Goal: Information Seeking & Learning: Find specific fact

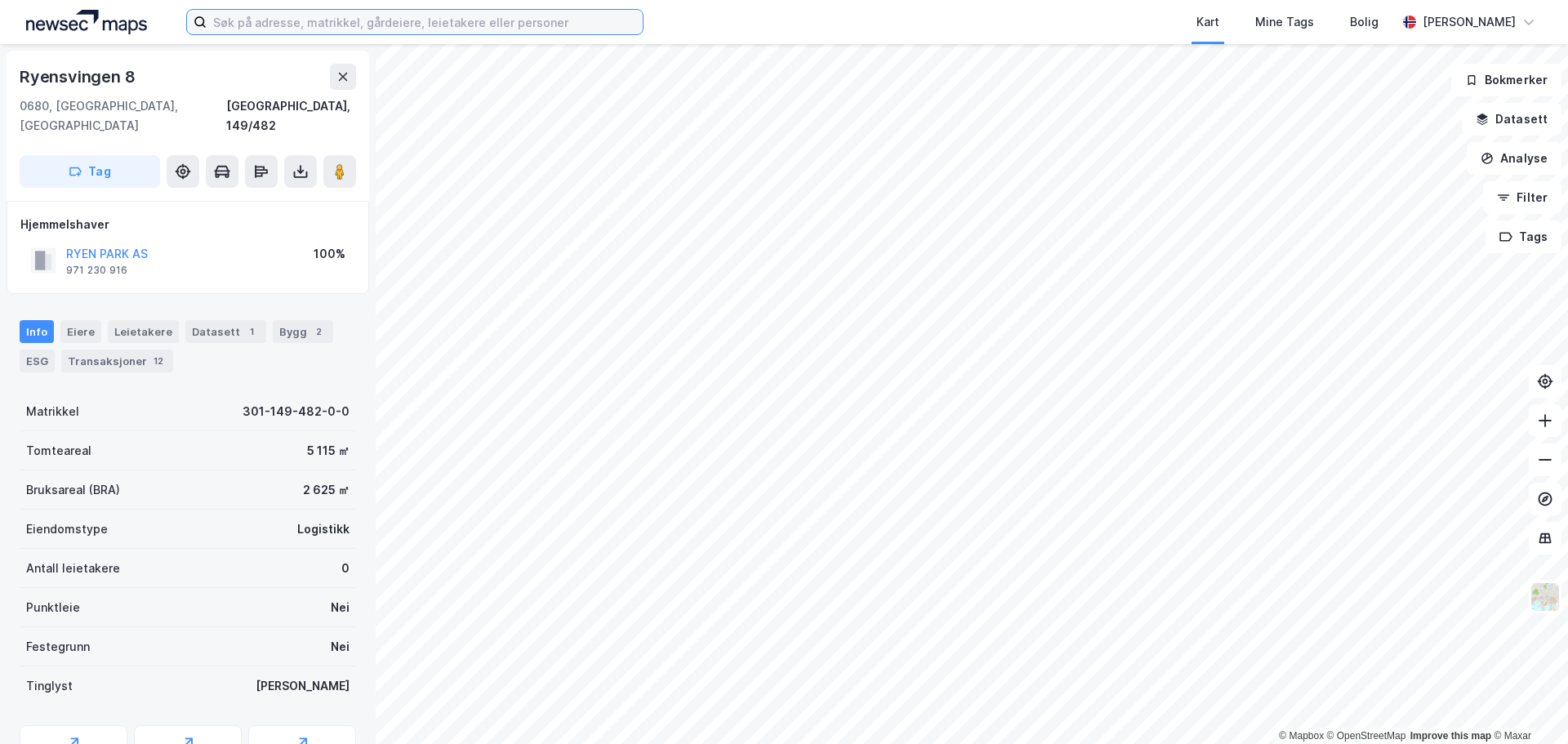
click at [297, 33] on input at bounding box center [424, 22] width 436 height 25
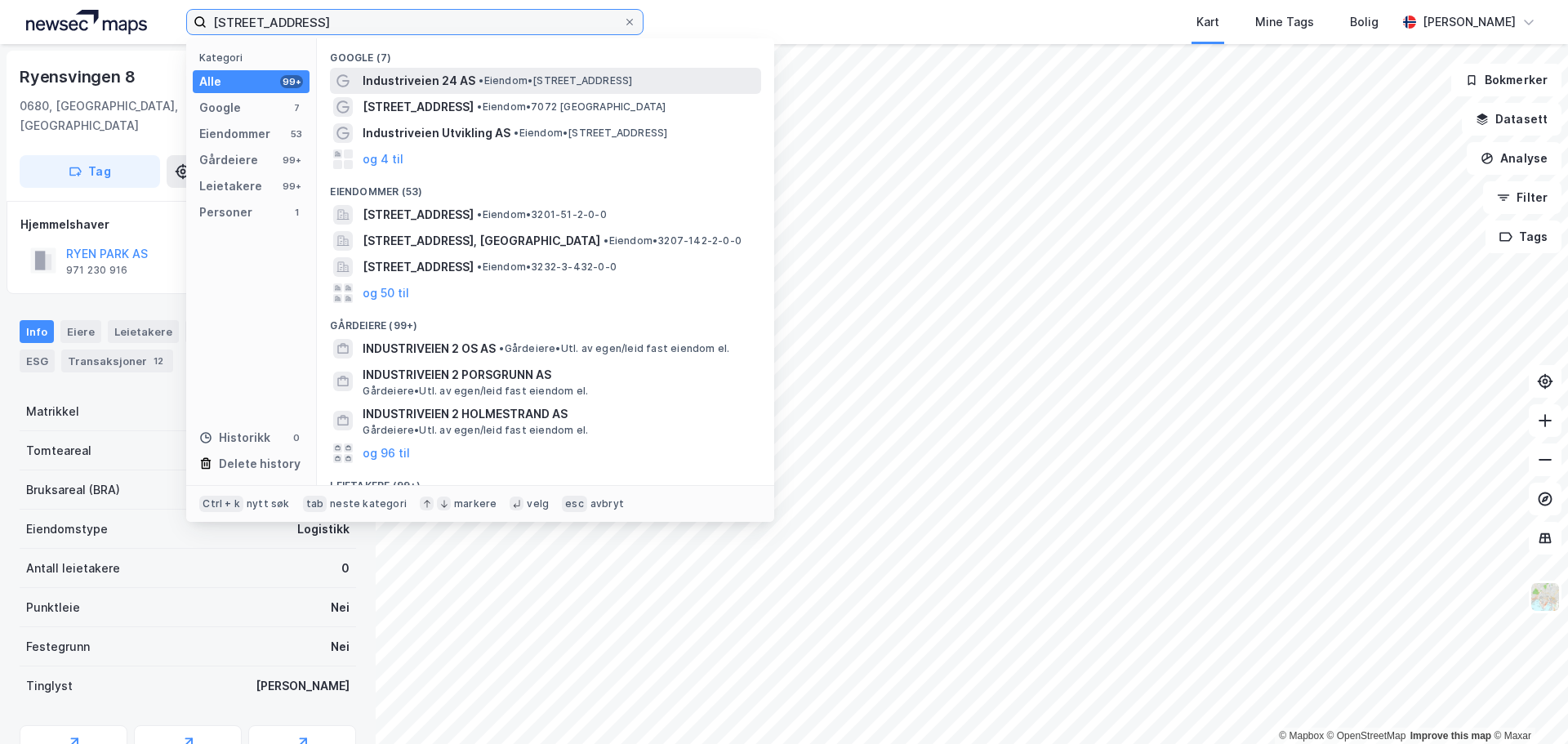
type input "[STREET_ADDRESS]"
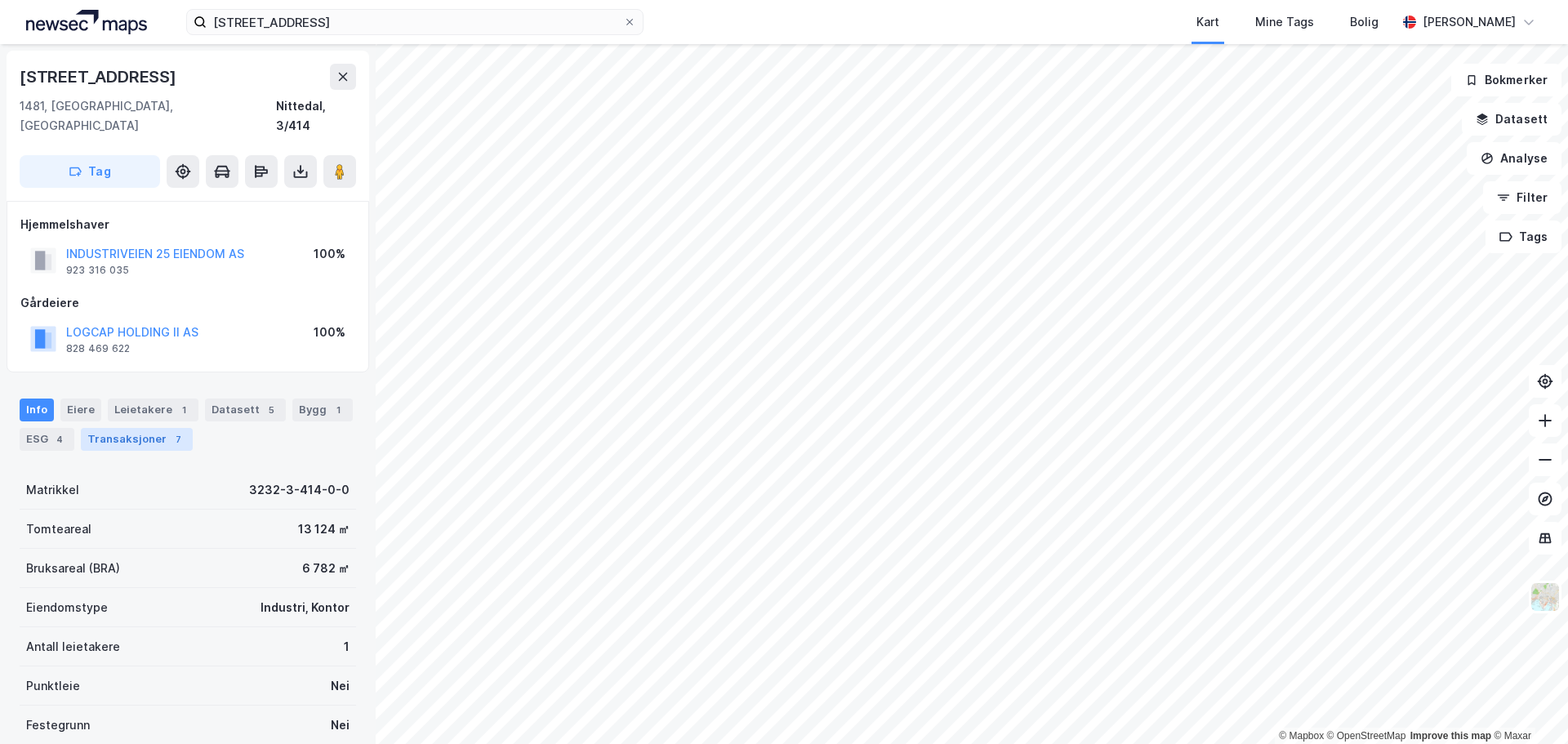
click at [155, 428] on div "Transaksjoner 7" at bounding box center [137, 440] width 112 height 23
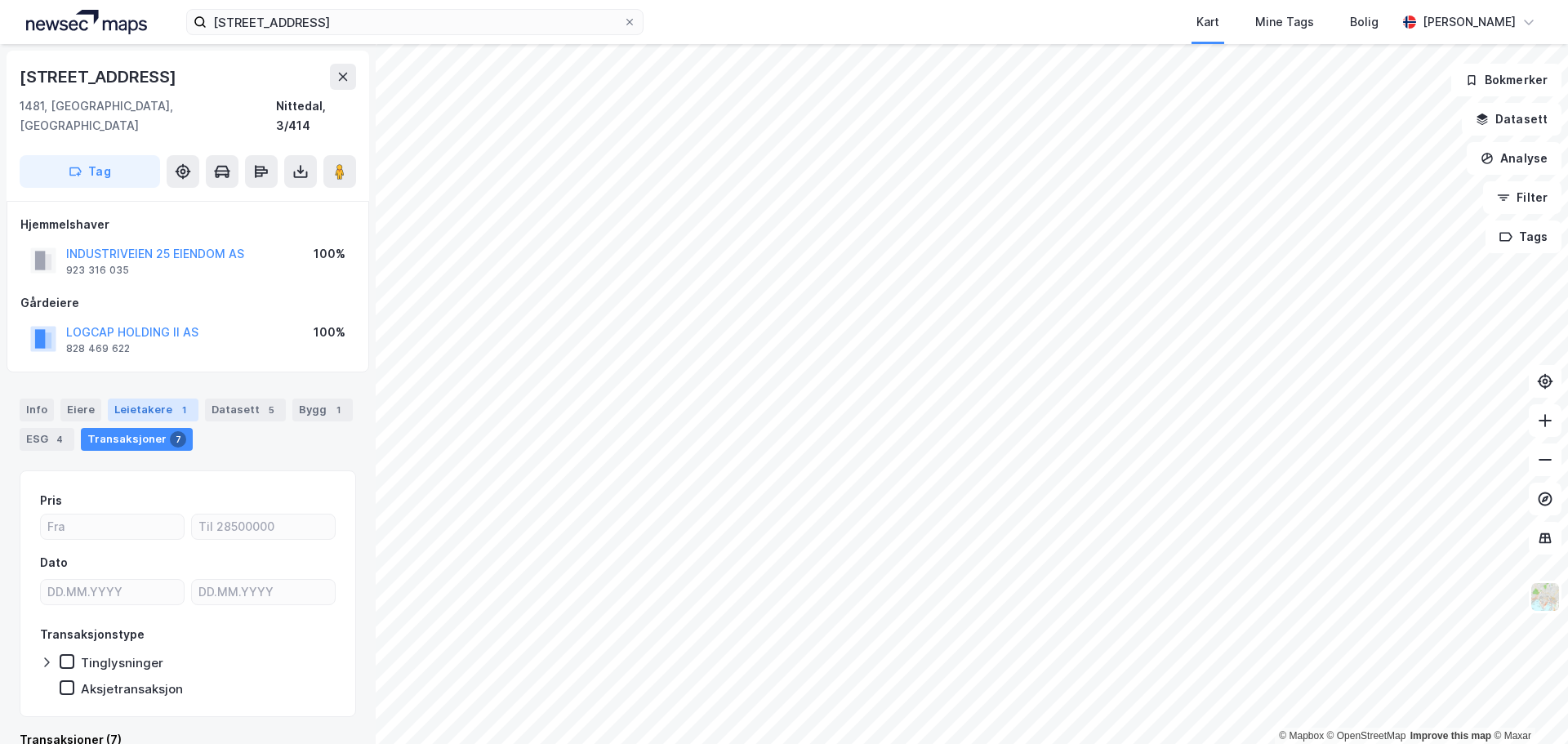
click at [163, 399] on div "Leietakere 1" at bounding box center [153, 410] width 91 height 23
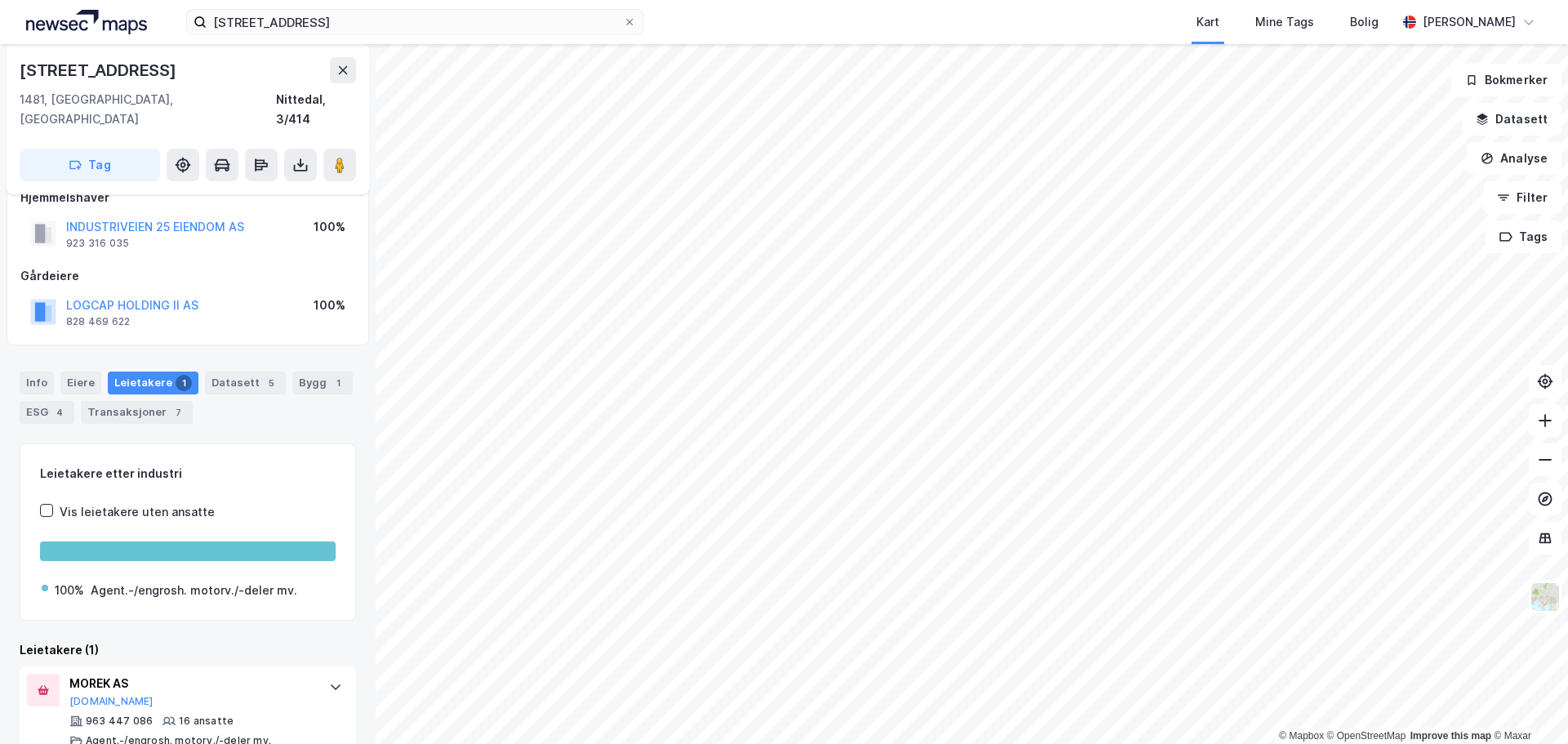
scroll to position [38, 0]
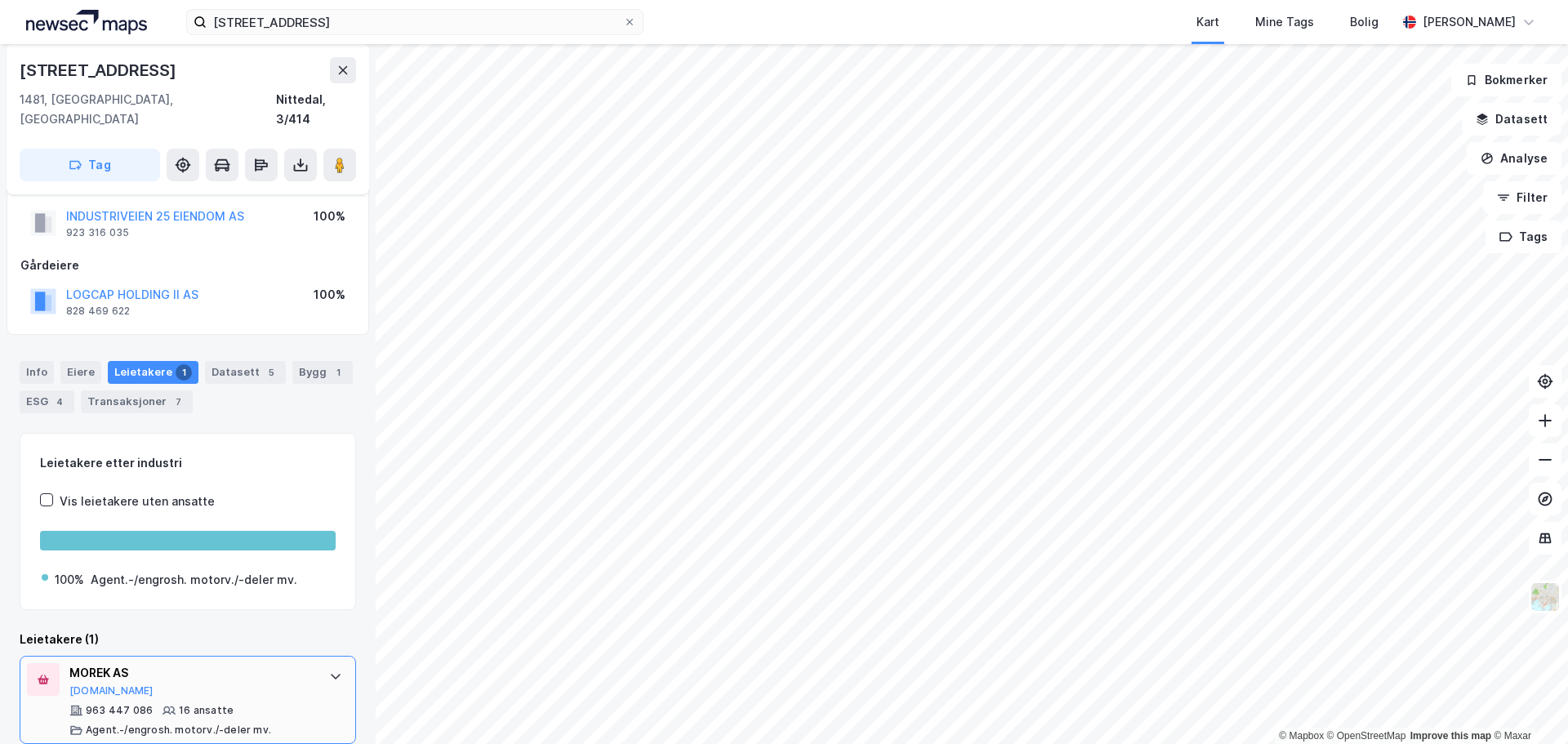
click at [329, 670] on icon at bounding box center [336, 676] width 13 height 13
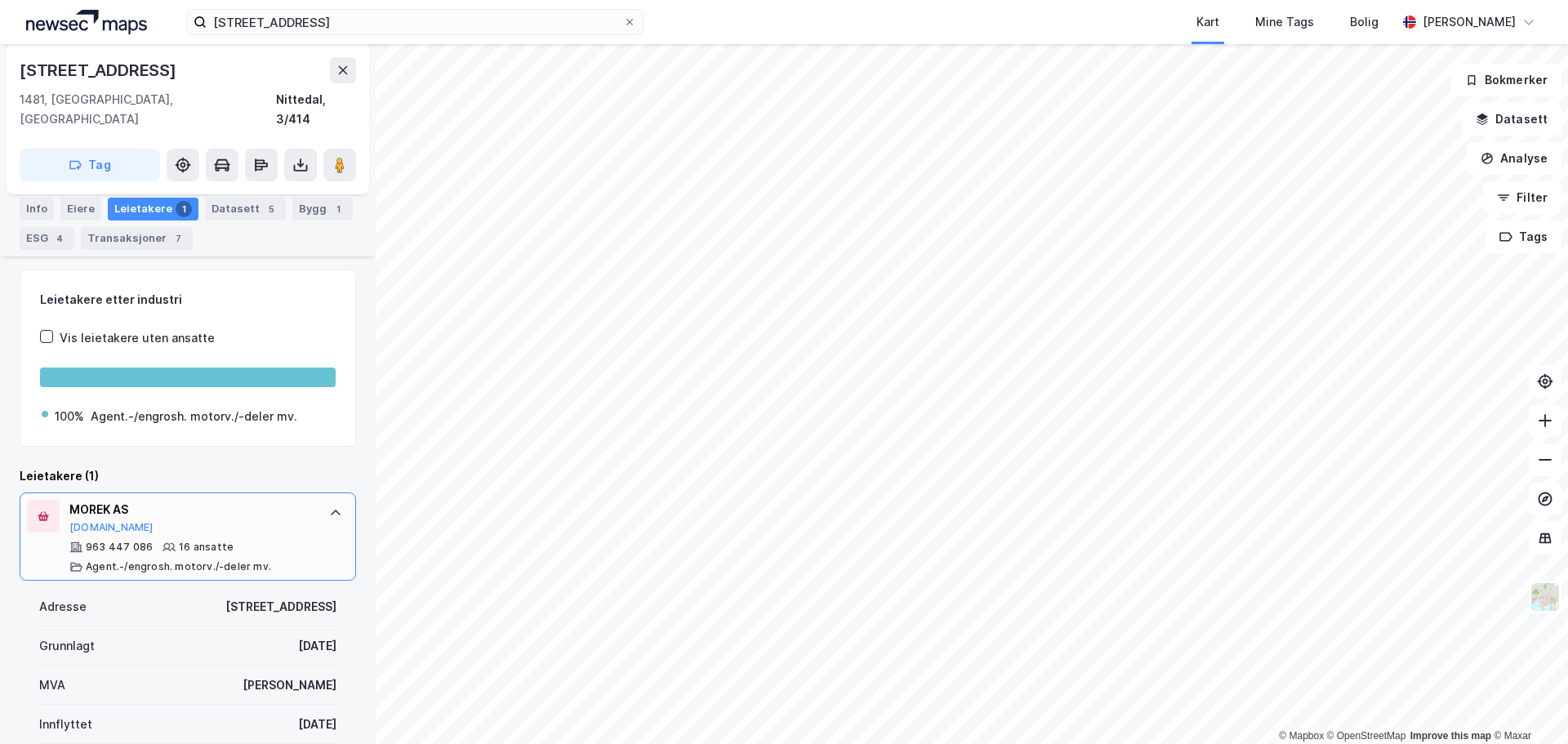
scroll to position [0, 0]
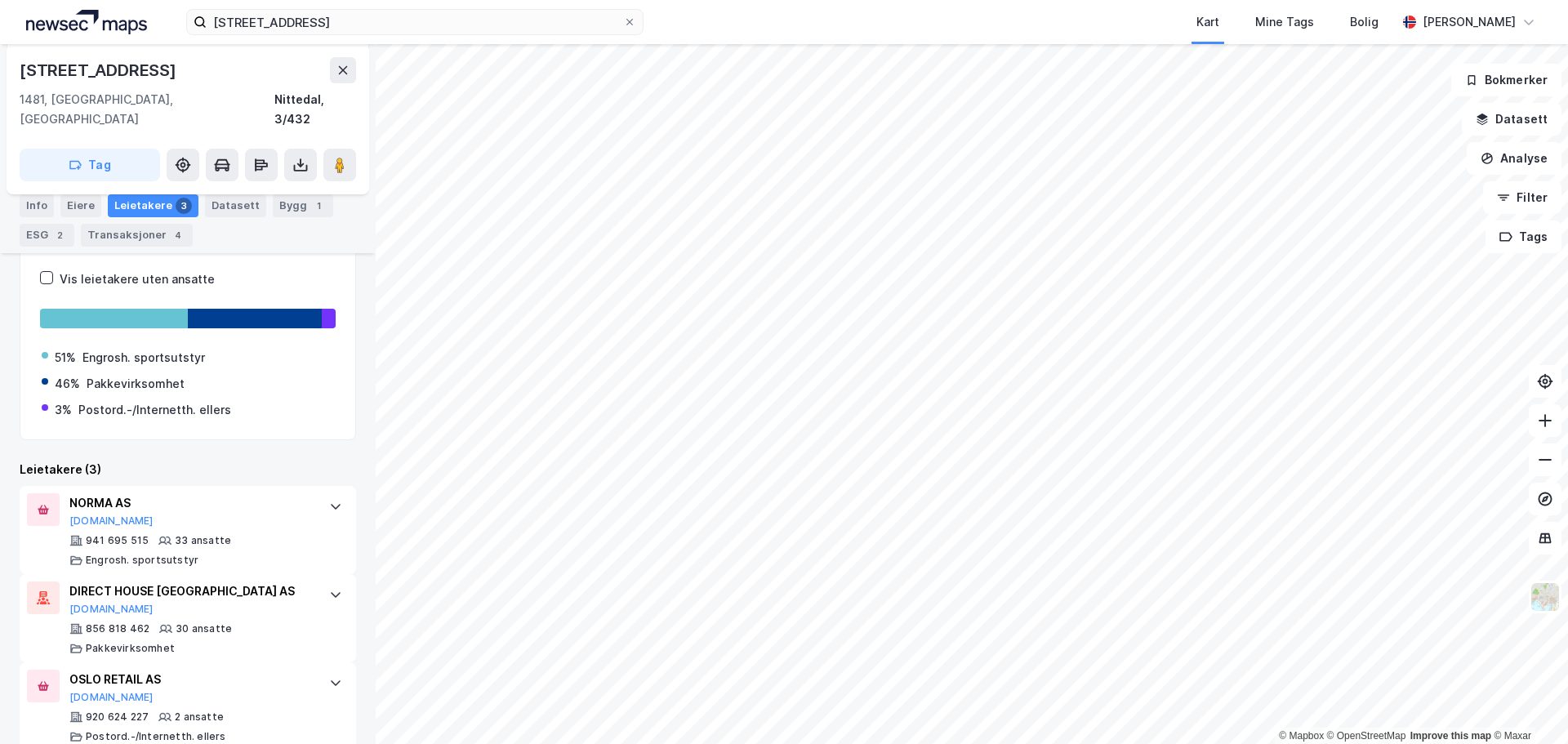
scroll to position [266, 0]
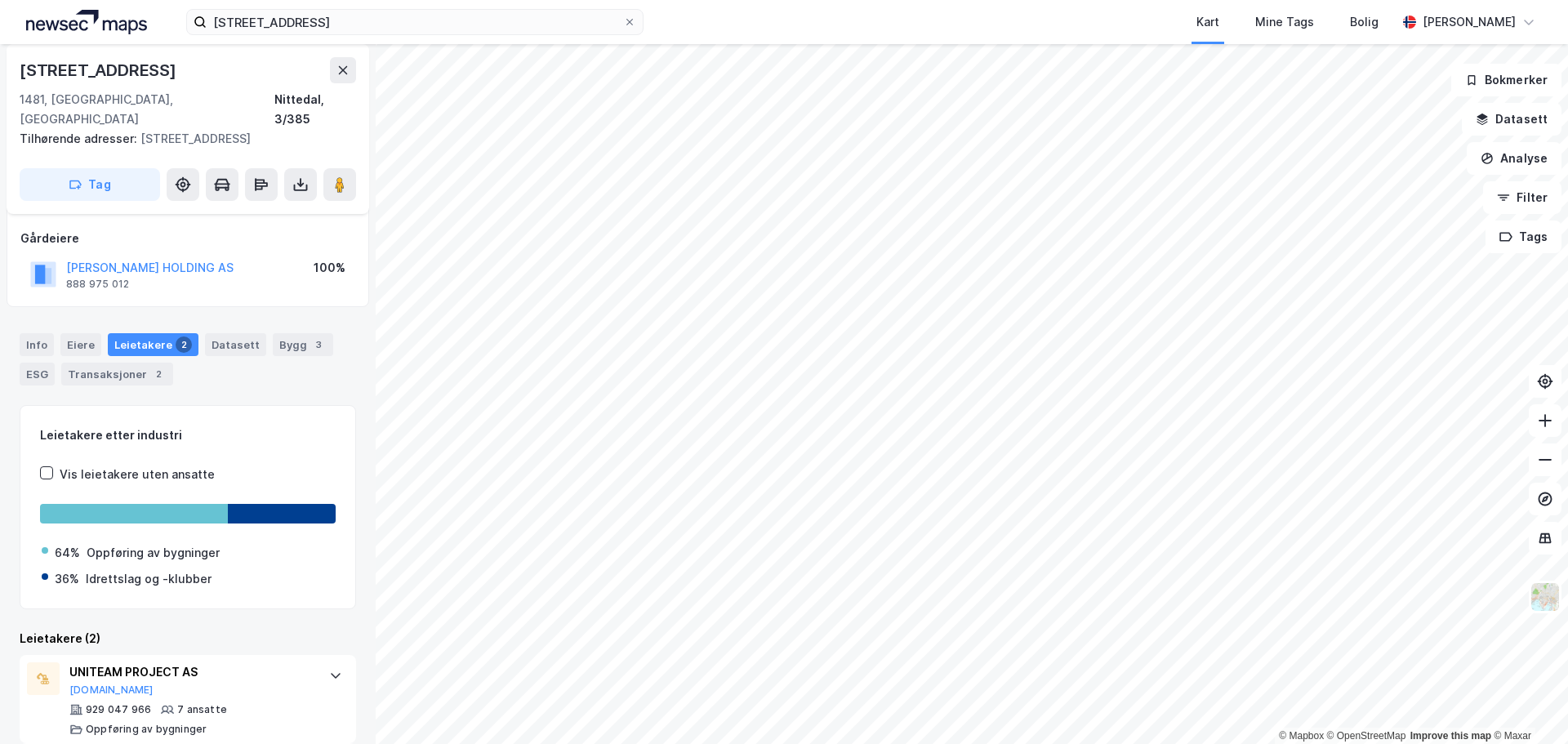
scroll to position [172, 0]
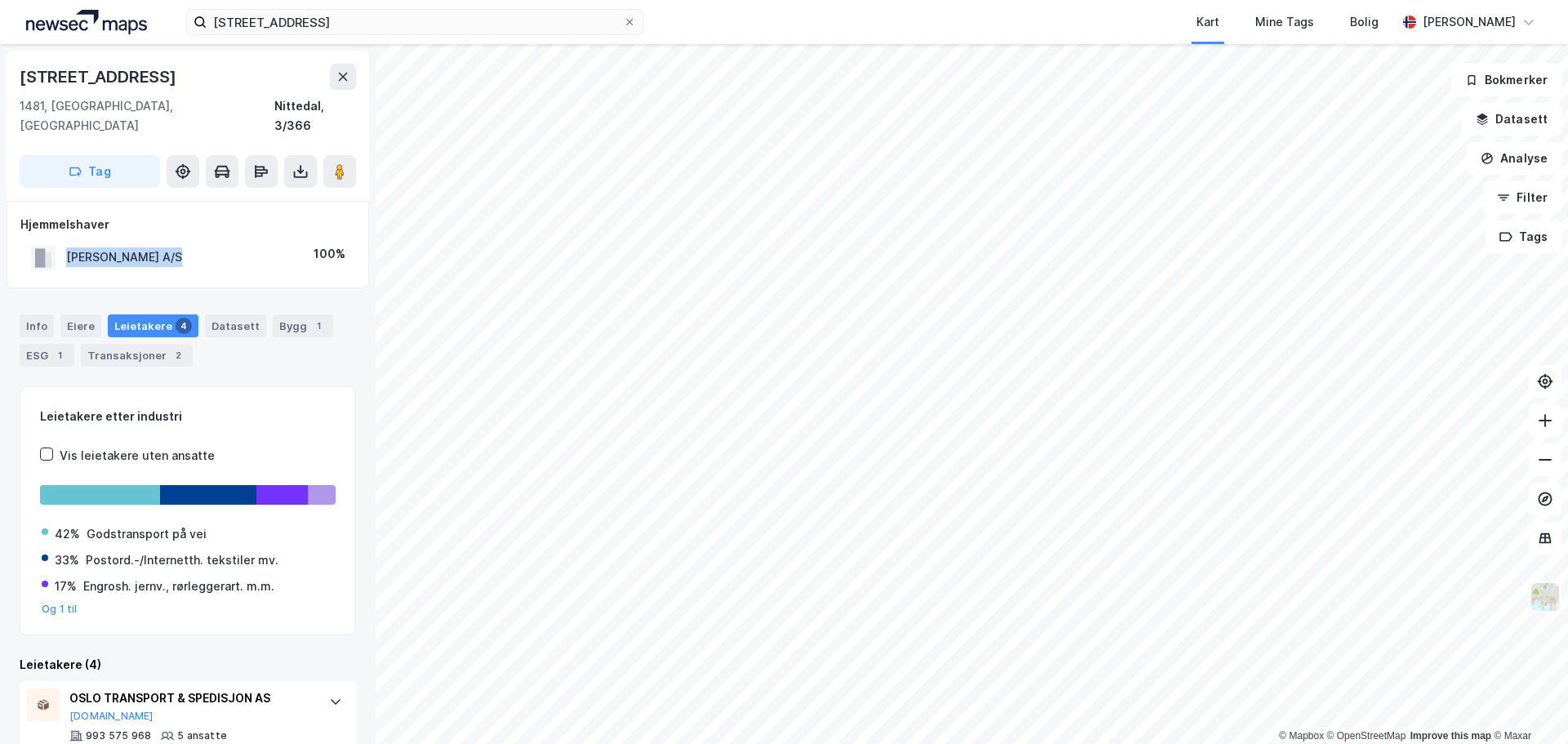
drag, startPoint x: 172, startPoint y: 237, endPoint x: 56, endPoint y: 243, distance: 116.2
click at [56, 243] on div "[PERSON_NAME] A/S 100%" at bounding box center [187, 257] width 335 height 34
copy div "[PERSON_NAME] A/S"
drag, startPoint x: 136, startPoint y: 74, endPoint x: 20, endPoint y: 76, distance: 116.0
click at [20, 76] on div "[STREET_ADDRESS]" at bounding box center [100, 77] width 160 height 26
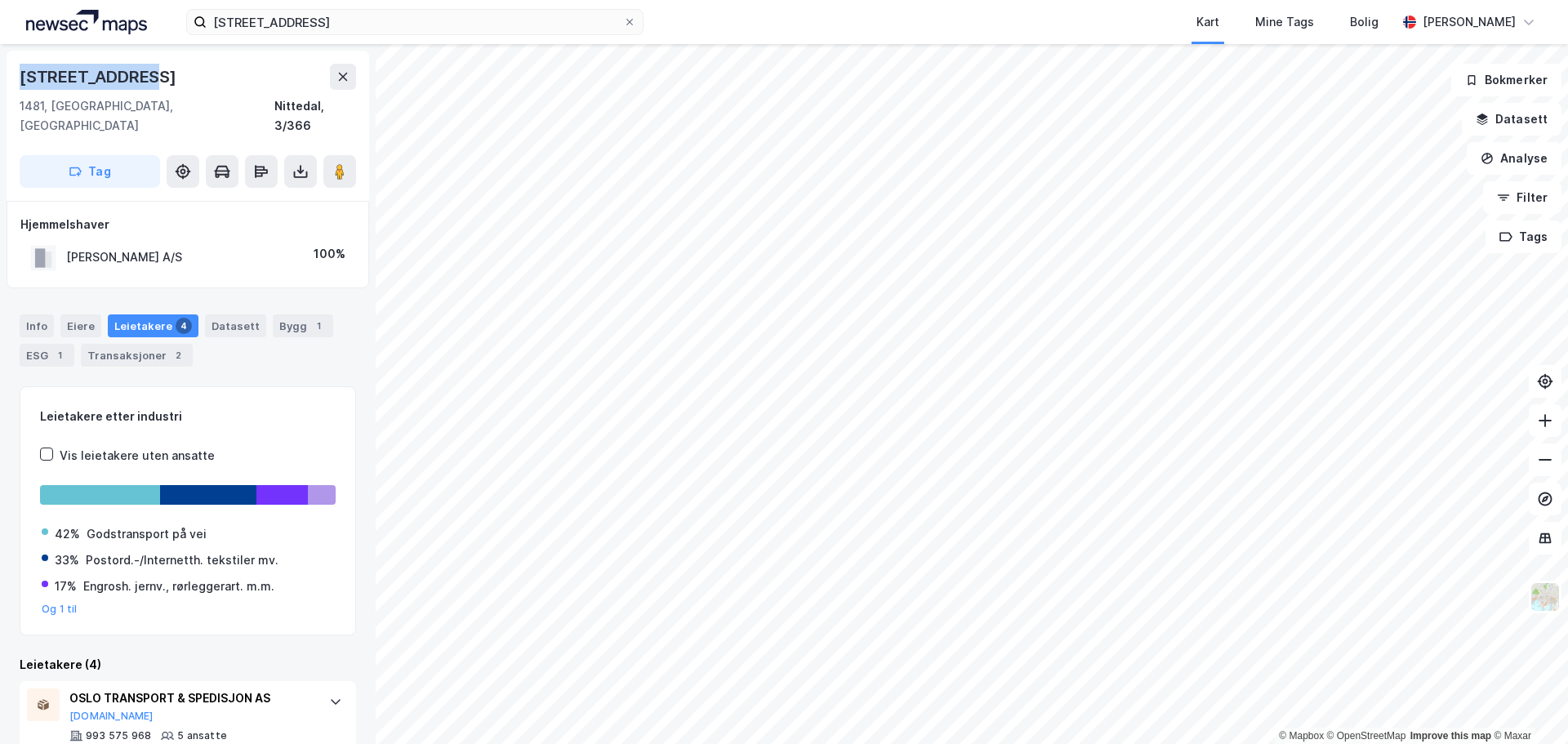
copy div "[STREET_ADDRESS]"
